Goal: Navigation & Orientation: Find specific page/section

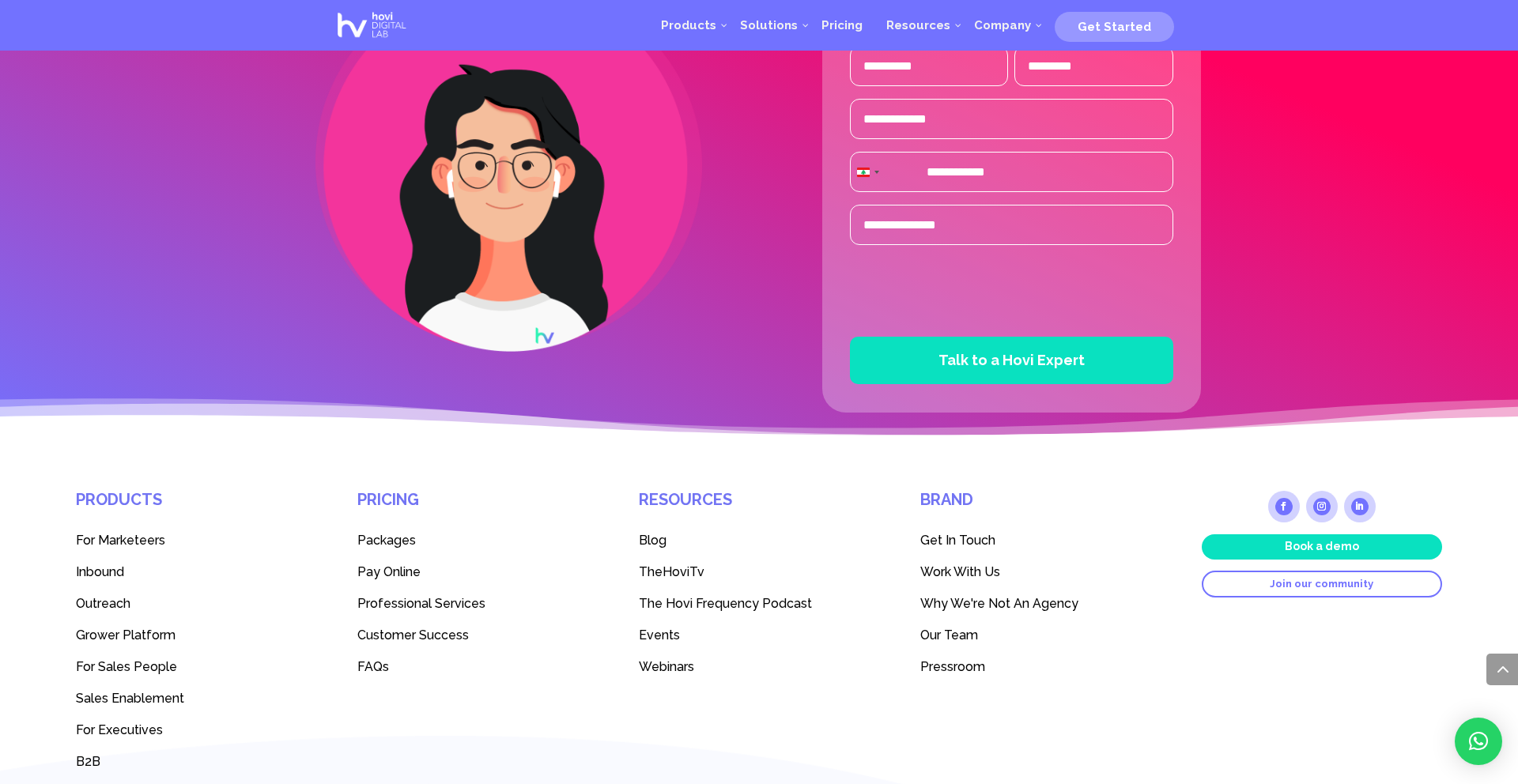
scroll to position [4113, 0]
click at [958, 639] on span "Our Team" at bounding box center [949, 636] width 58 height 15
click at [952, 636] on span "Our Team" at bounding box center [949, 636] width 58 height 15
click at [952, 637] on span "Our Team" at bounding box center [949, 636] width 58 height 15
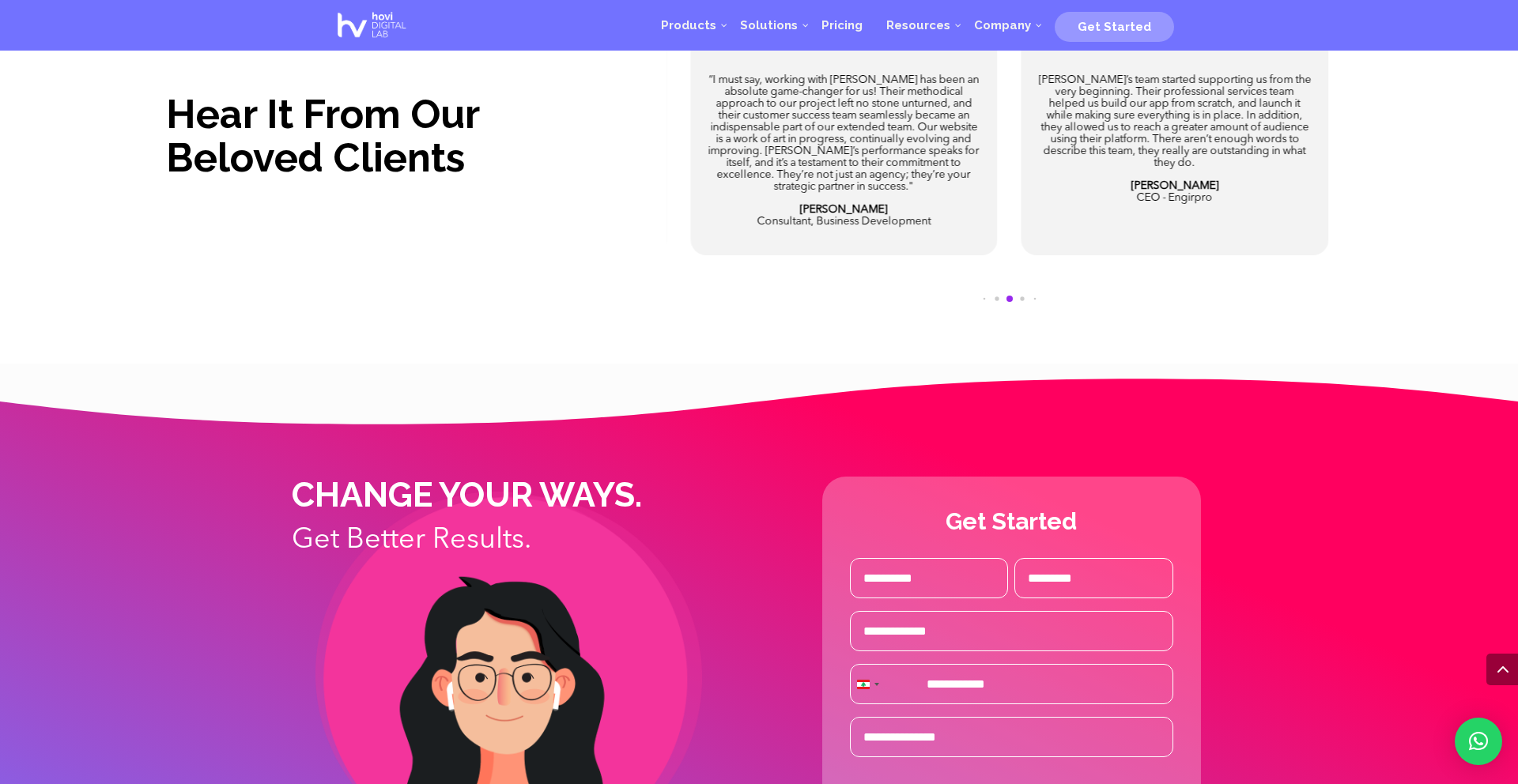
scroll to position [3668, 0]
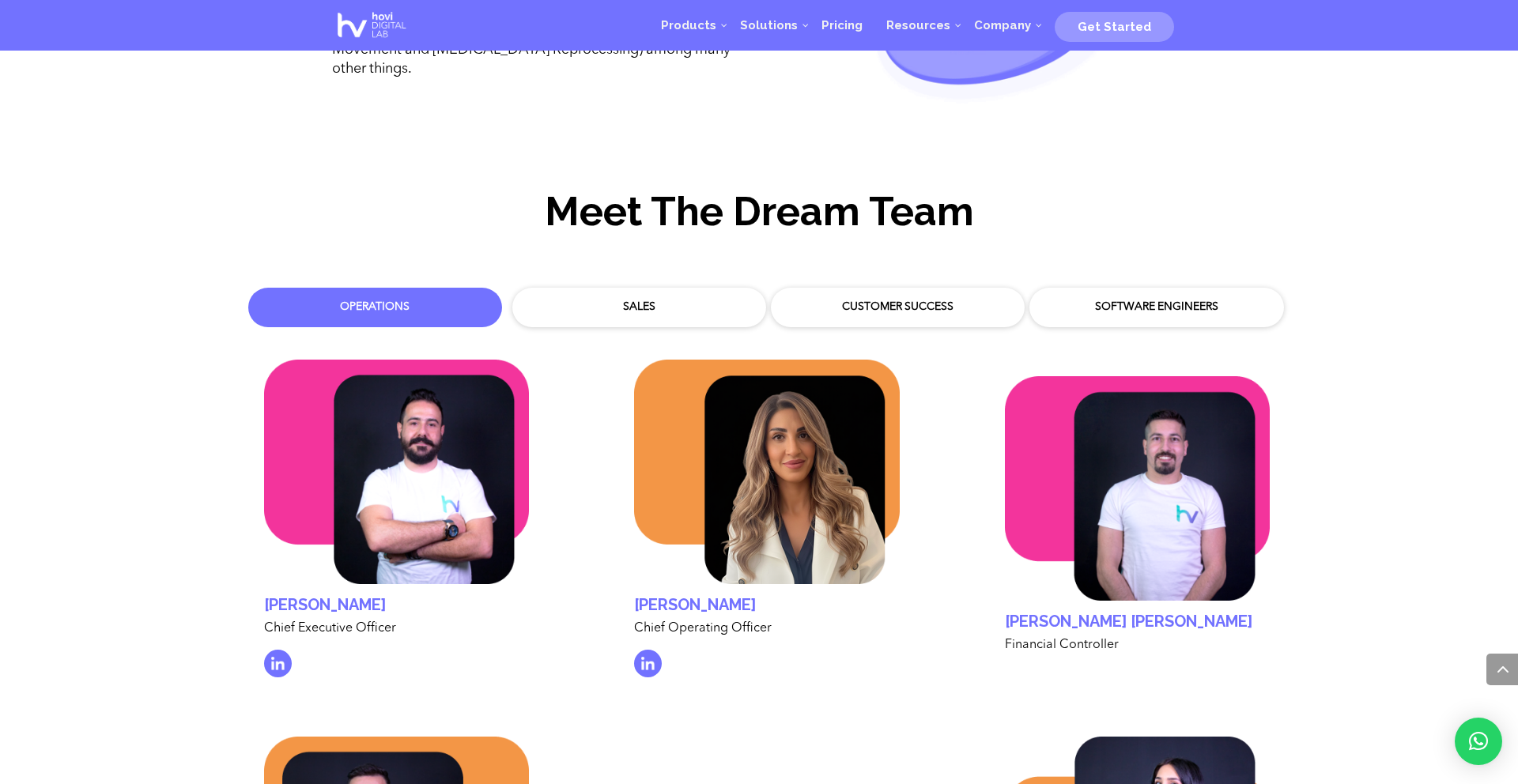
scroll to position [4770, 0]
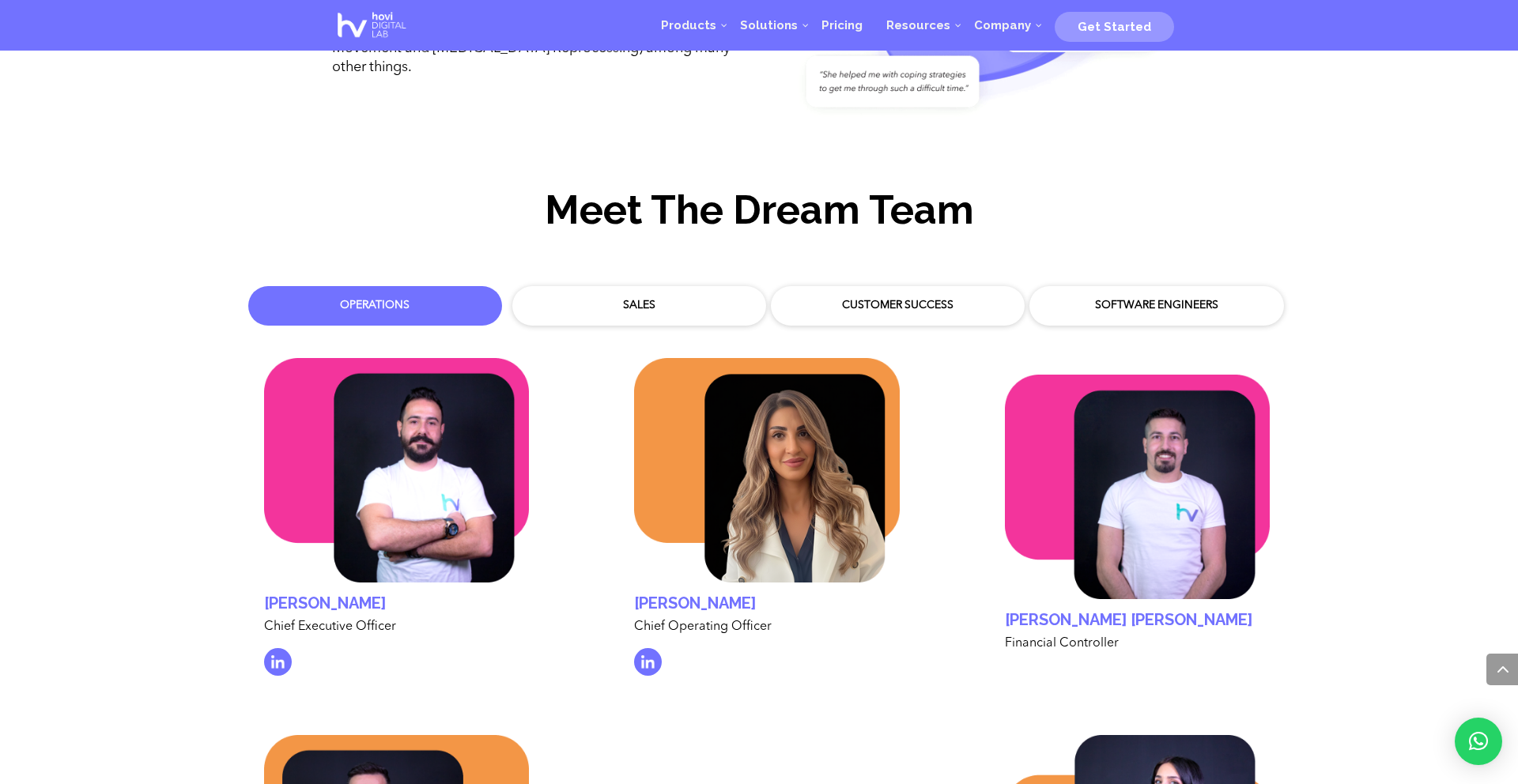
click at [958, 298] on div "Customer Success" at bounding box center [897, 305] width 230 height 16
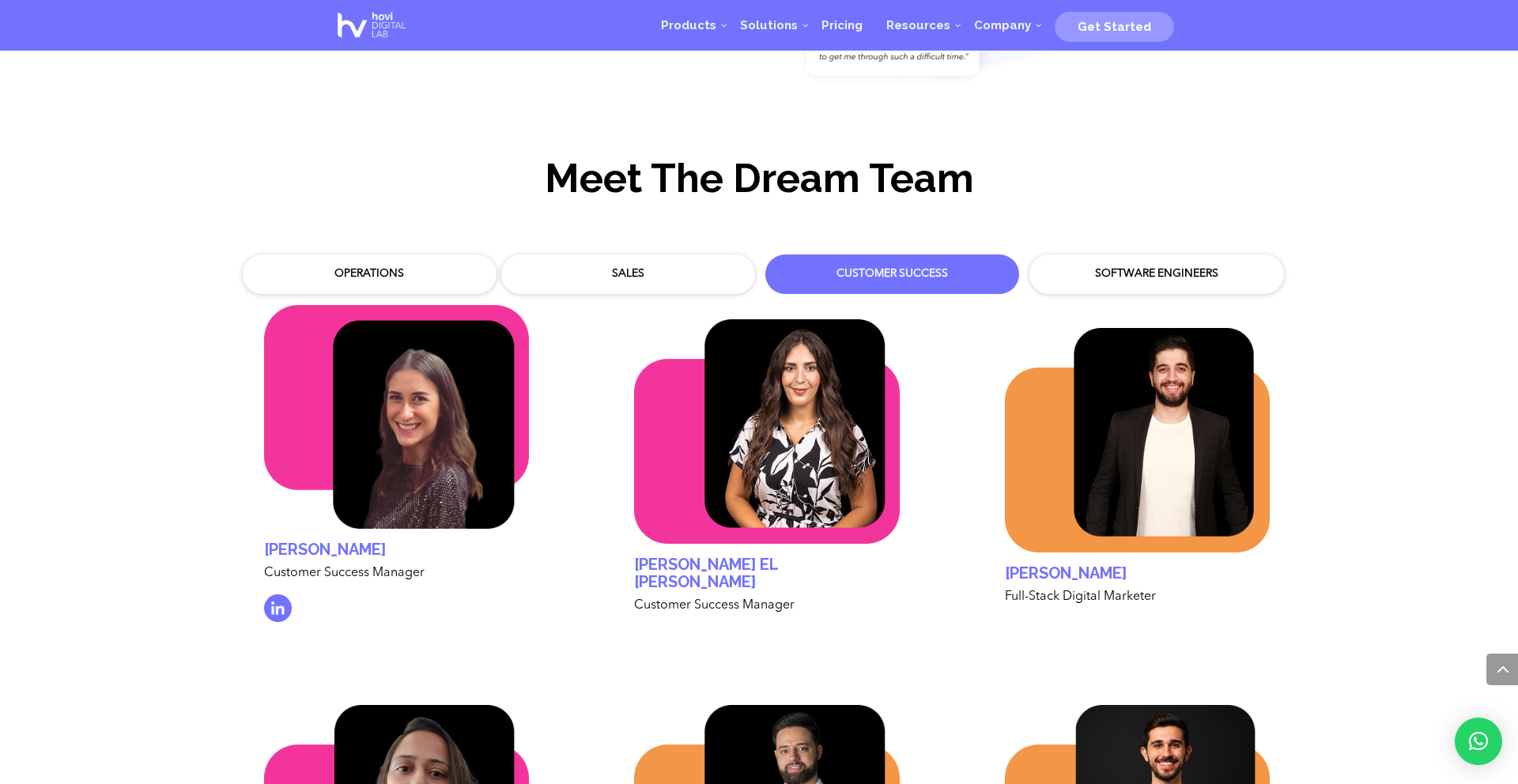
scroll to position [4802, 0]
click at [1114, 272] on div "Software Engineers" at bounding box center [1157, 275] width 254 height 40
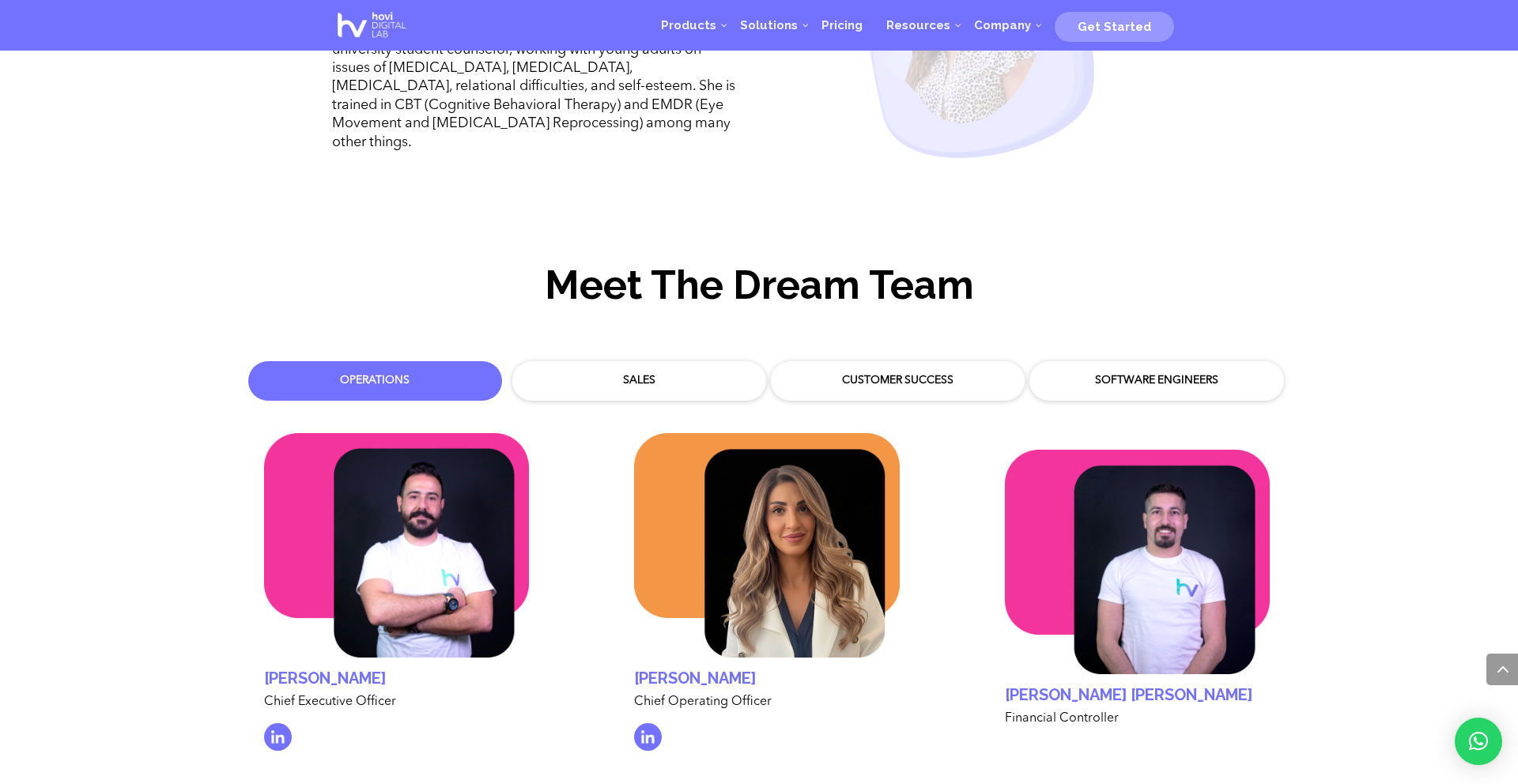
scroll to position [4679, 0]
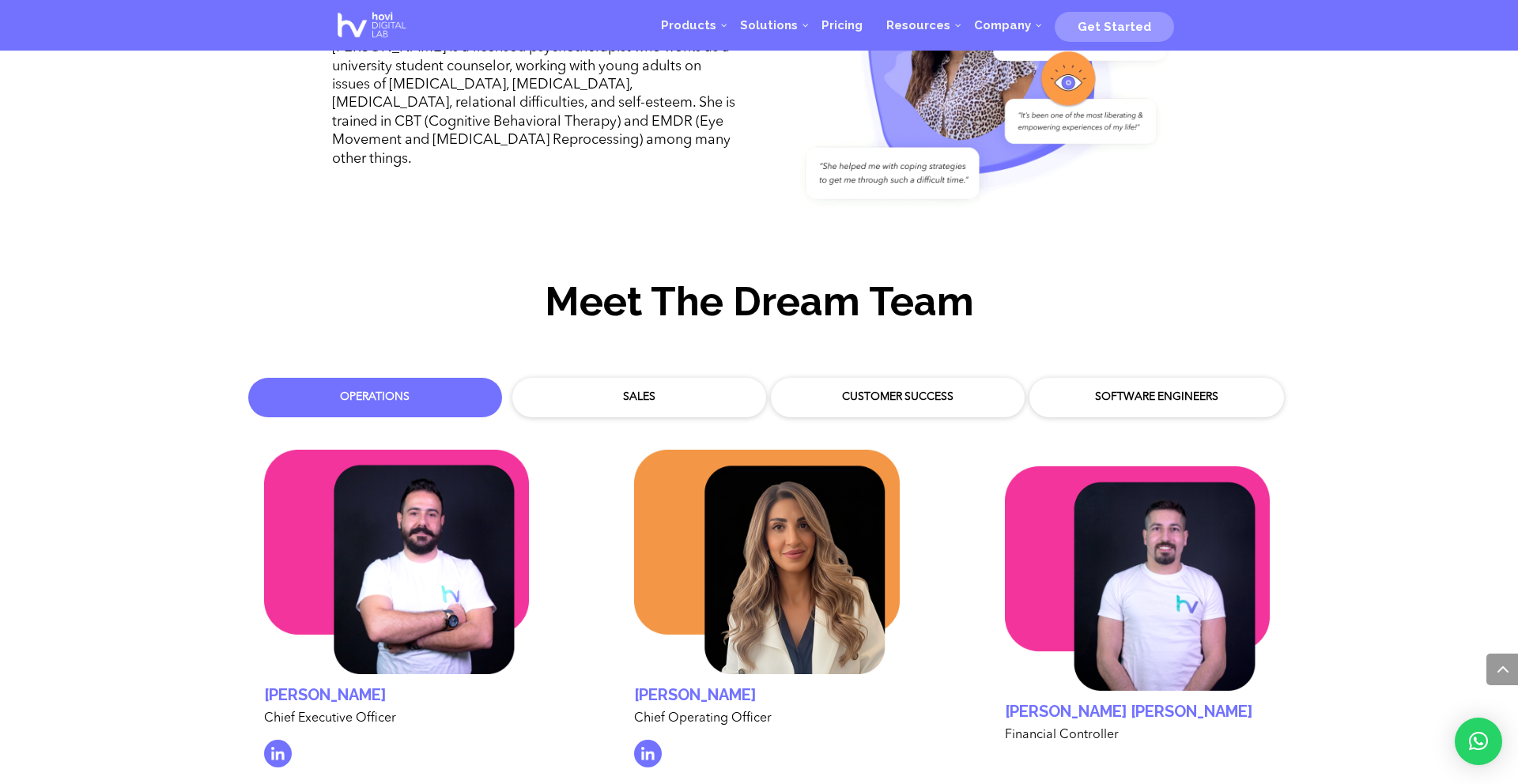
click at [886, 389] on div "Customer Success" at bounding box center [897, 397] width 230 height 16
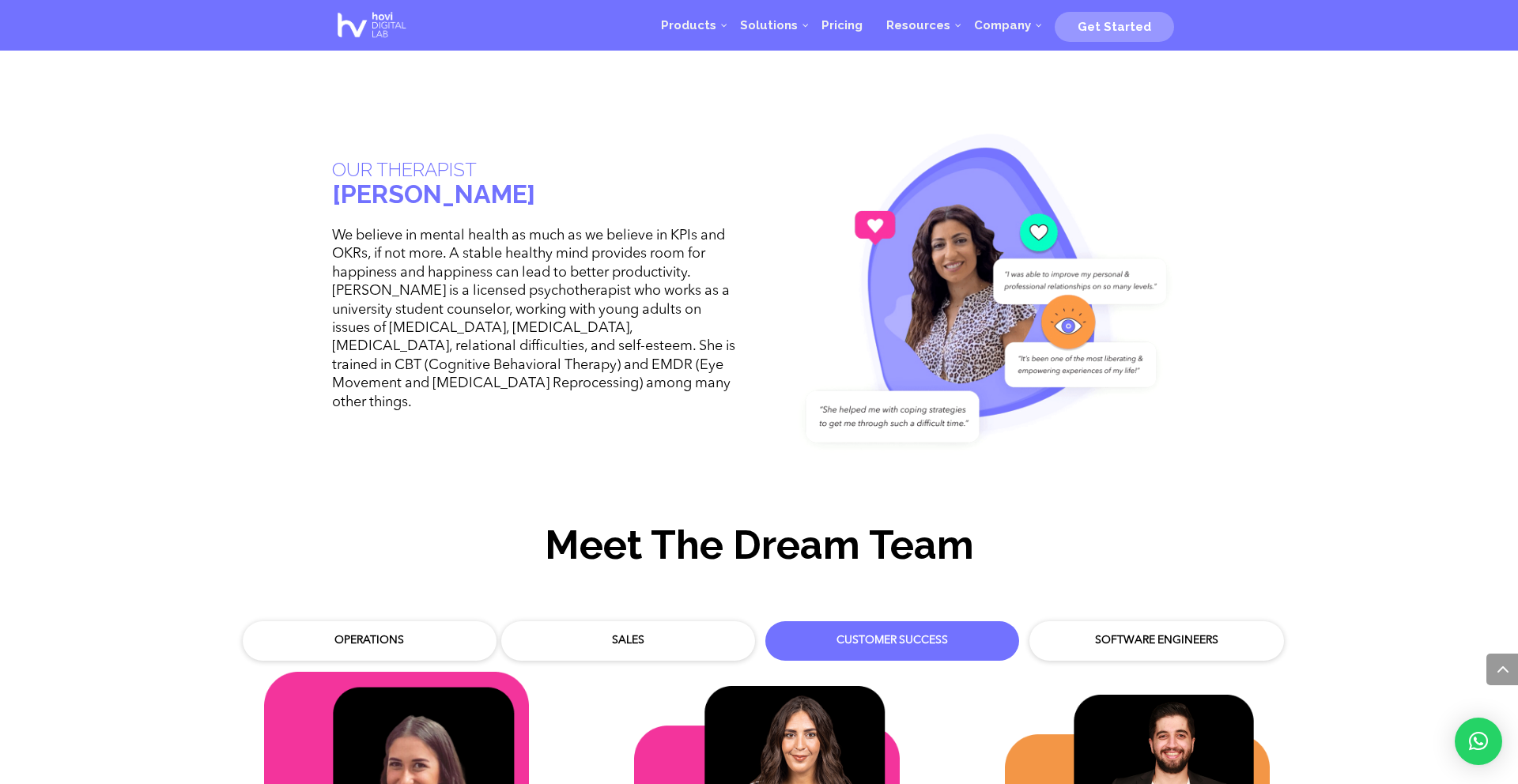
scroll to position [4432, 0]
